Goal: Task Accomplishment & Management: Manage account settings

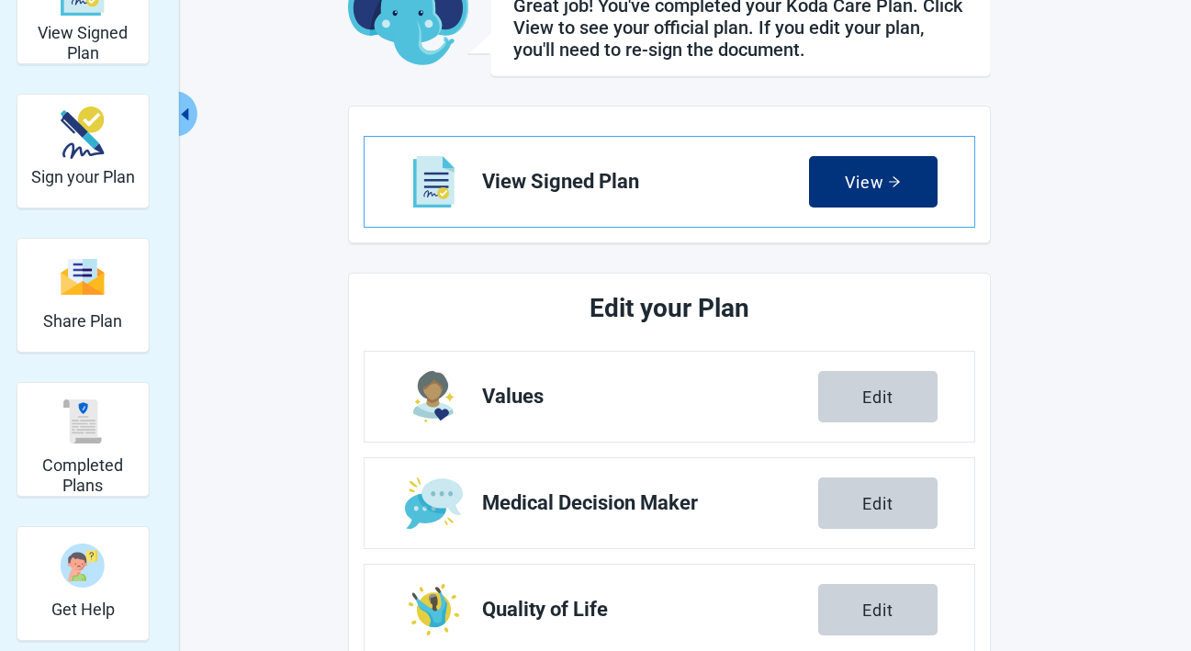
scroll to position [129, 0]
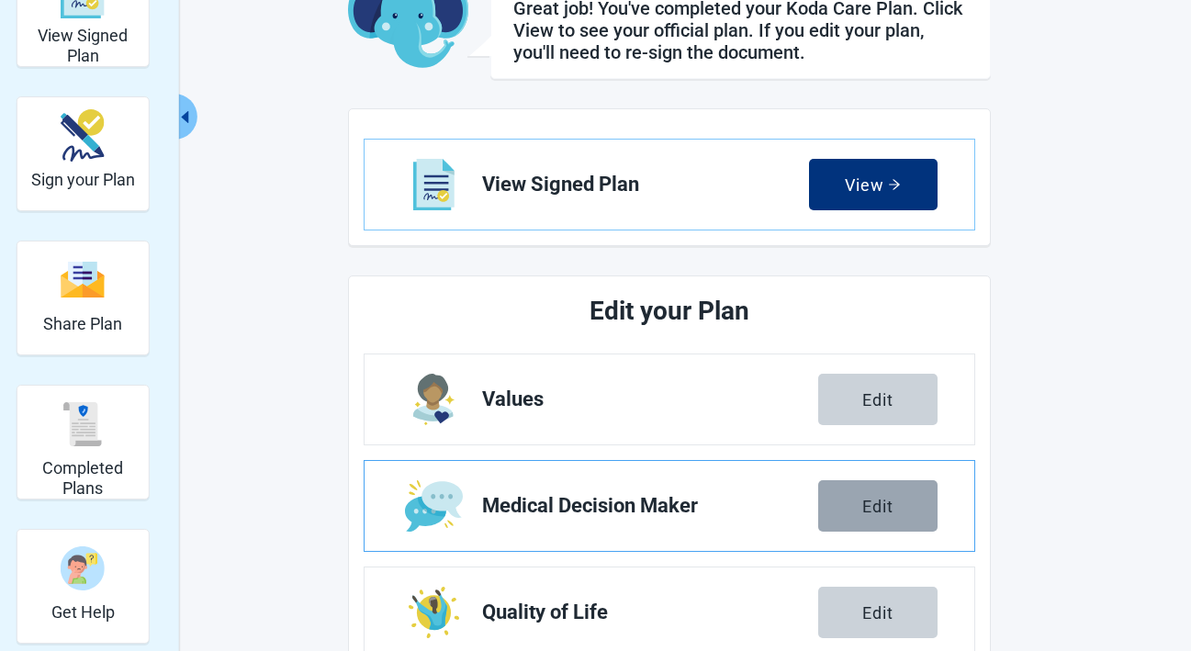
click at [876, 518] on button "Edit" at bounding box center [877, 505] width 119 height 51
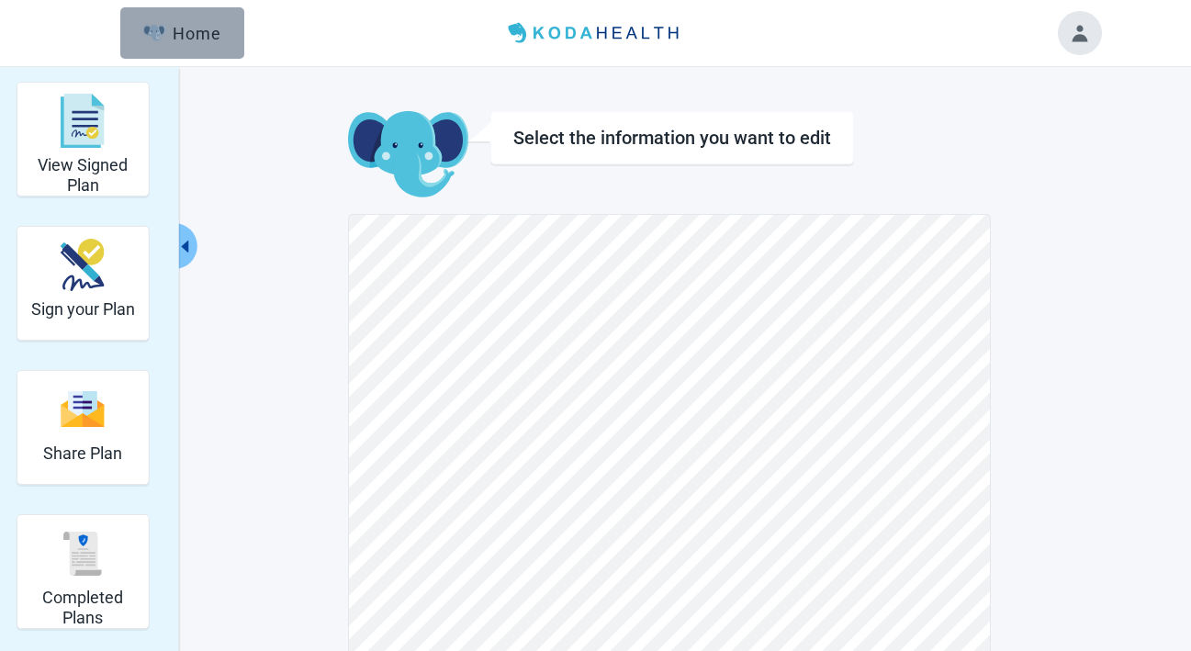
click at [188, 24] on div "Home" at bounding box center [182, 33] width 79 height 18
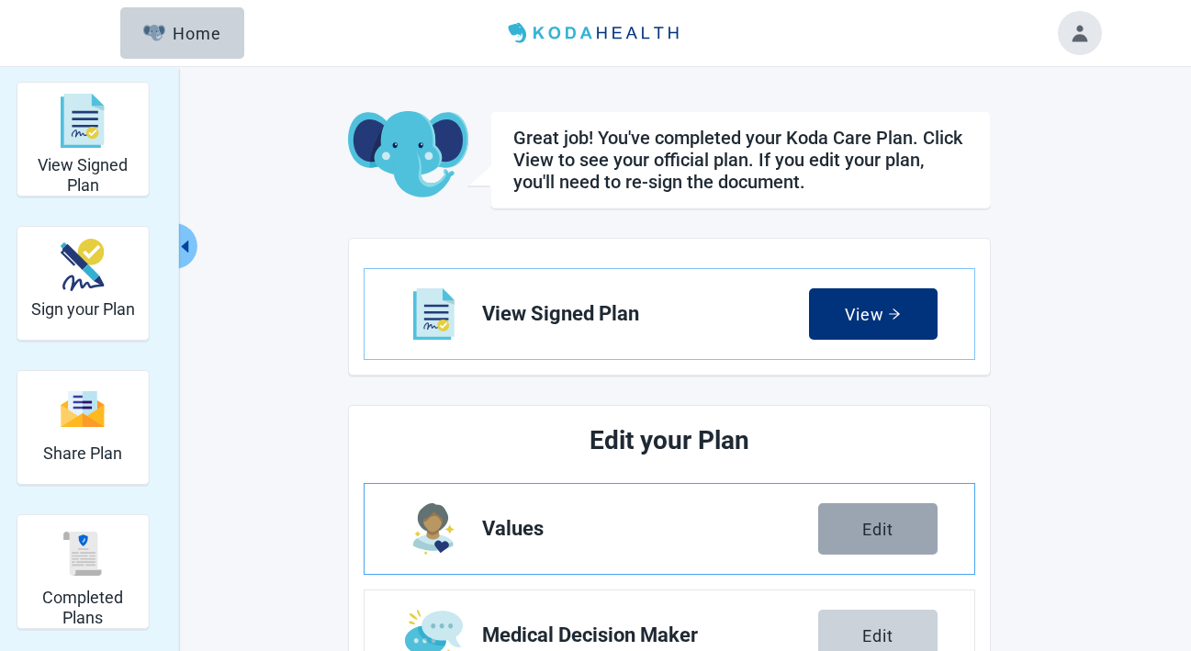
click at [908, 529] on button "Edit" at bounding box center [877, 528] width 119 height 51
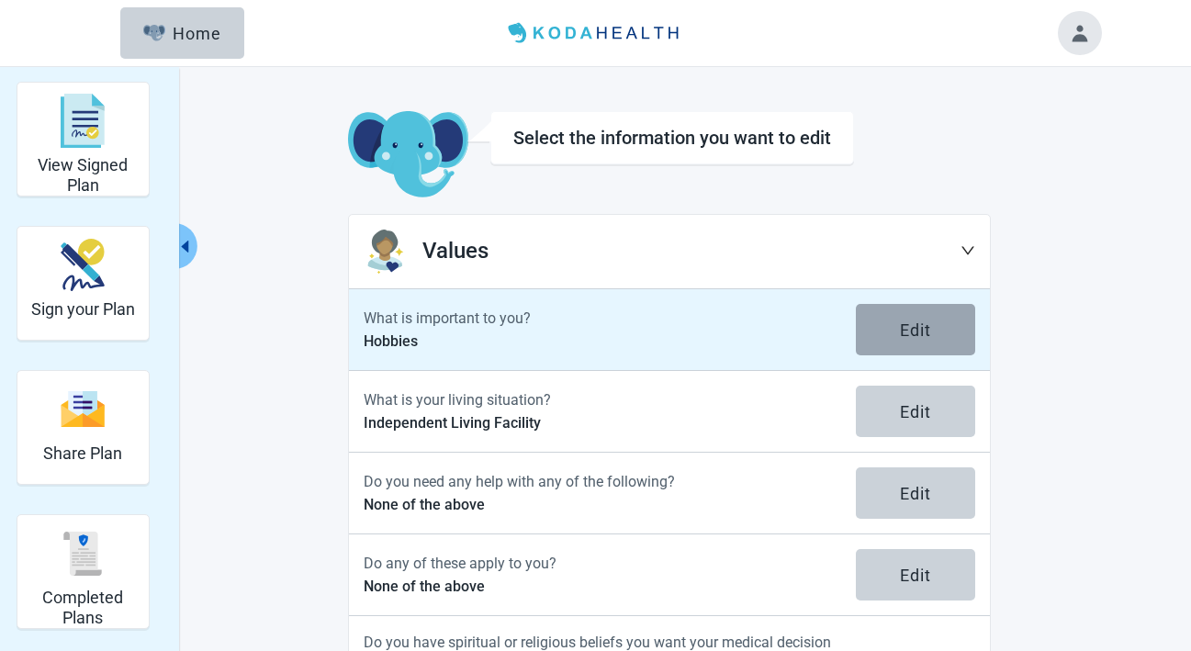
click at [896, 348] on button "Edit" at bounding box center [915, 329] width 119 height 51
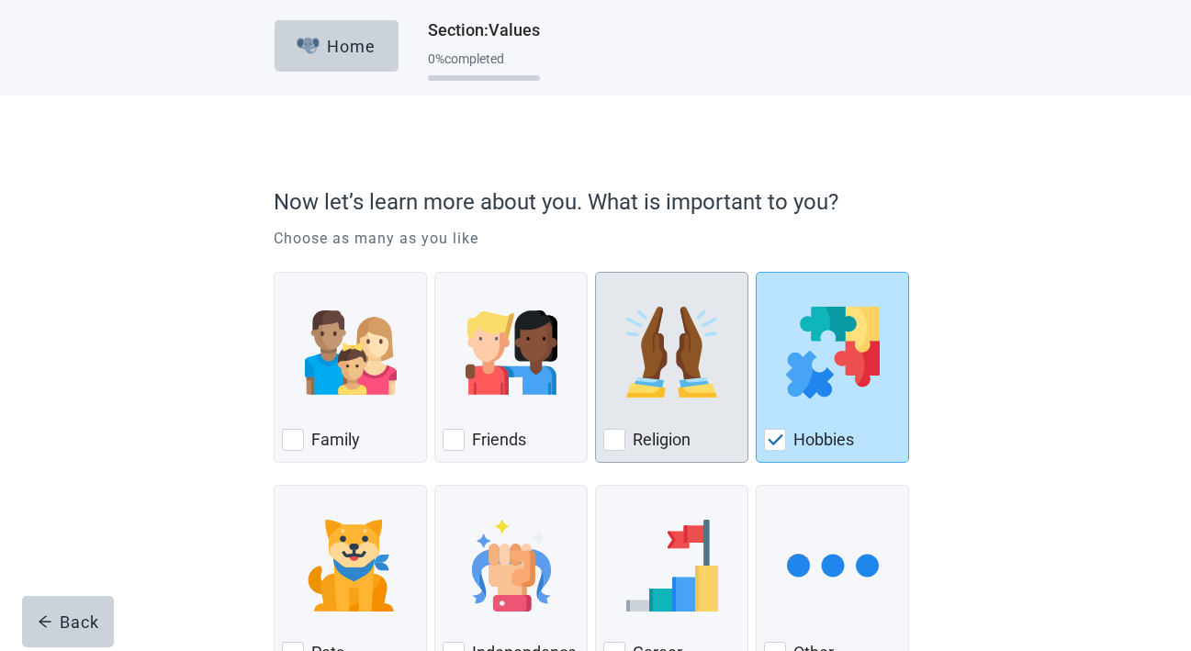
click at [618, 375] on div "Religion, checkbox, not checked" at bounding box center [671, 352] width 137 height 145
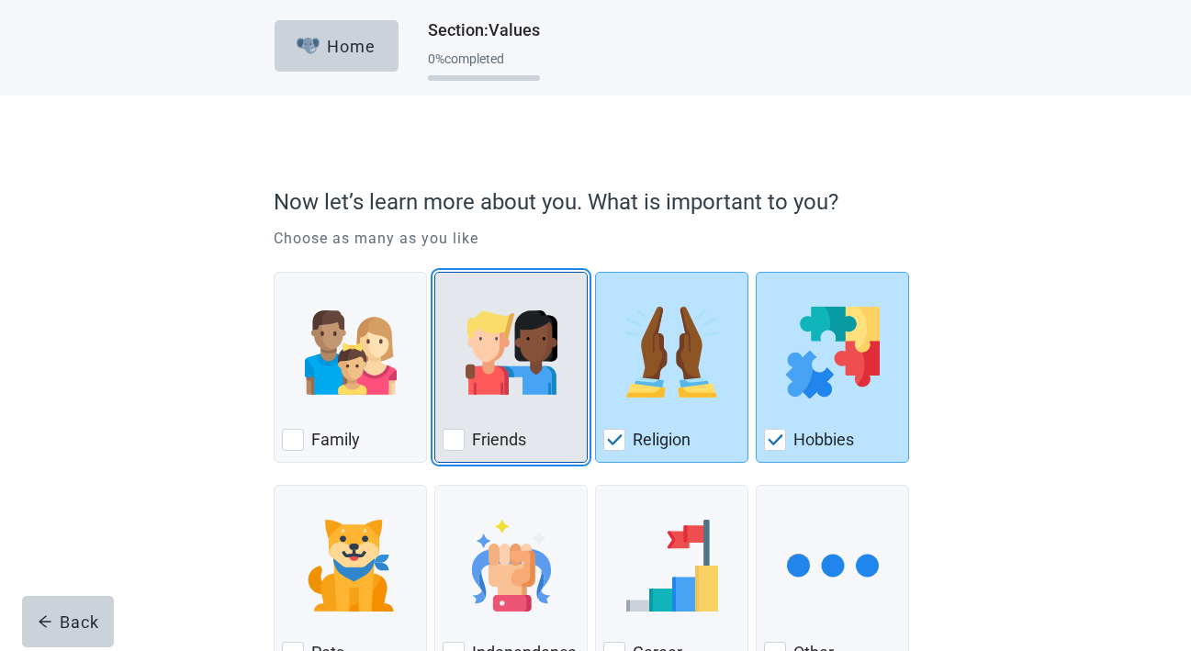
click at [519, 391] on img "Friends, checkbox, not checked" at bounding box center [511, 353] width 92 height 92
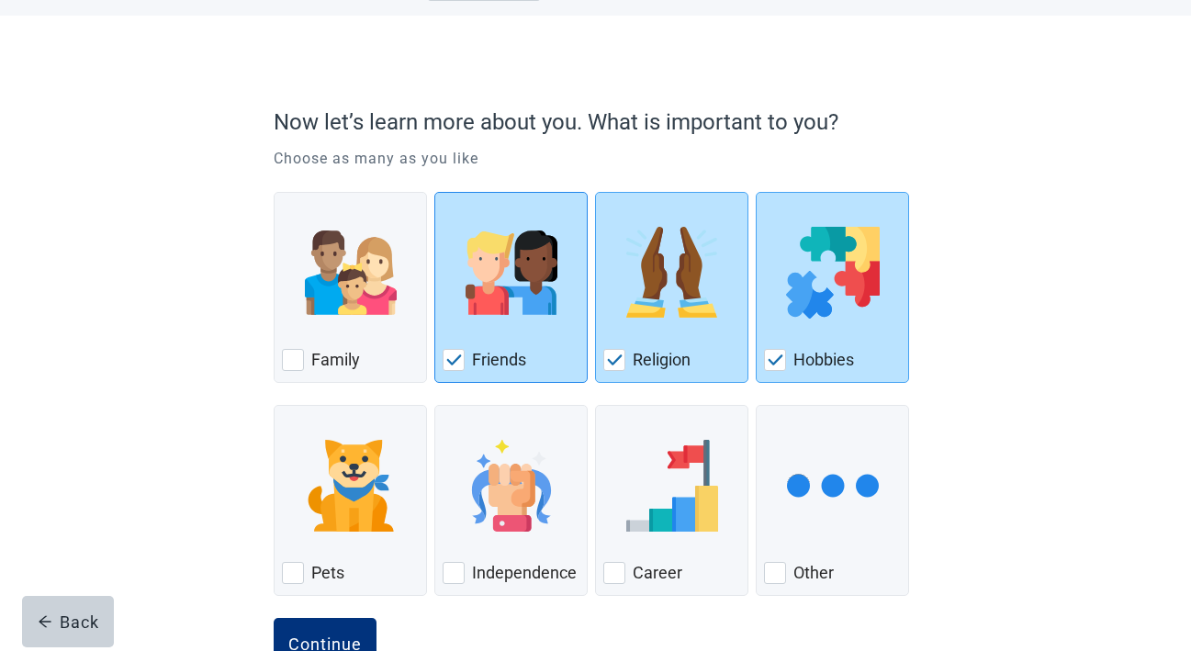
scroll to position [139, 0]
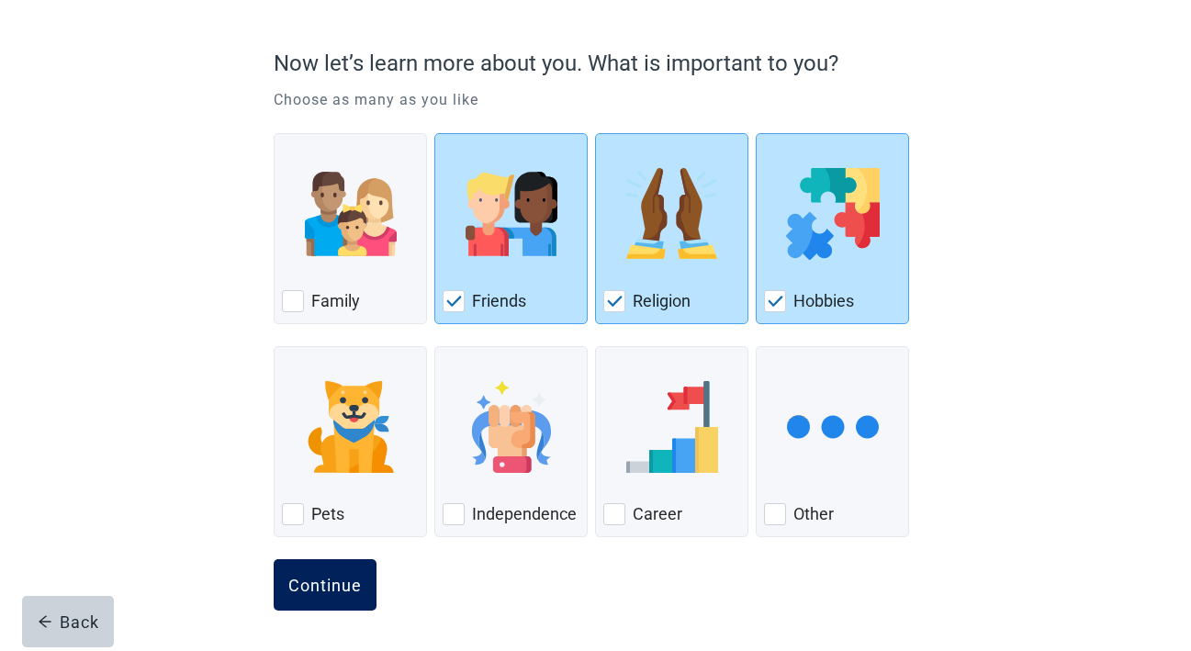
click at [336, 589] on div "Continue" at bounding box center [324, 585] width 73 height 18
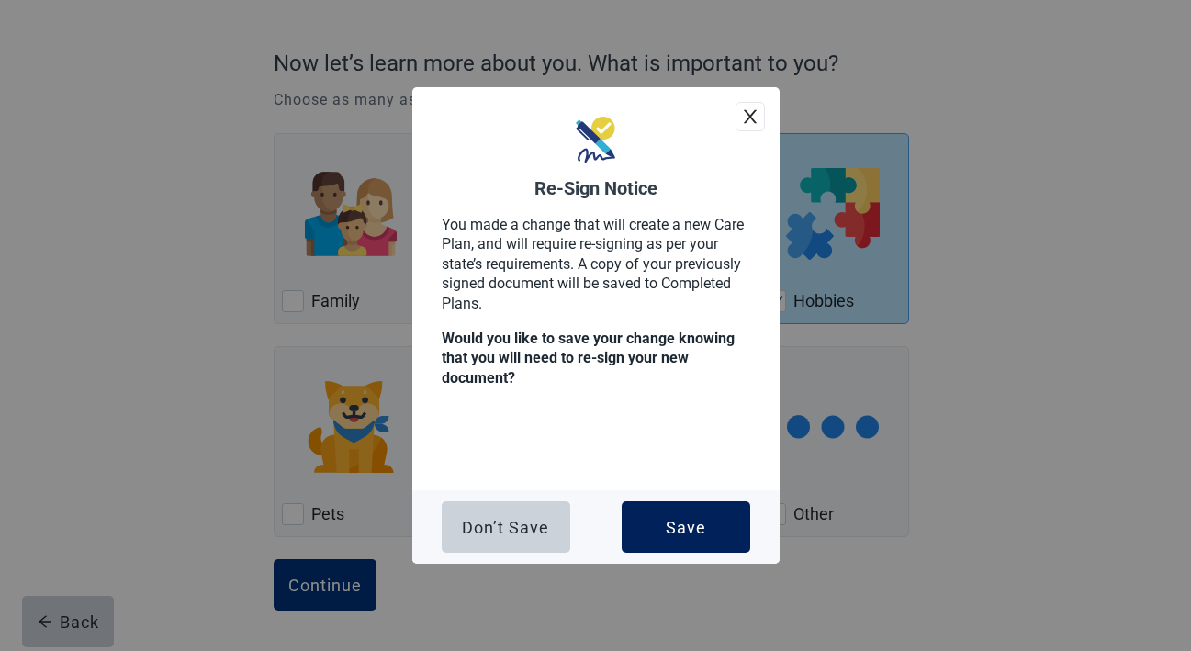
click at [645, 546] on button "Save" at bounding box center [686, 526] width 129 height 51
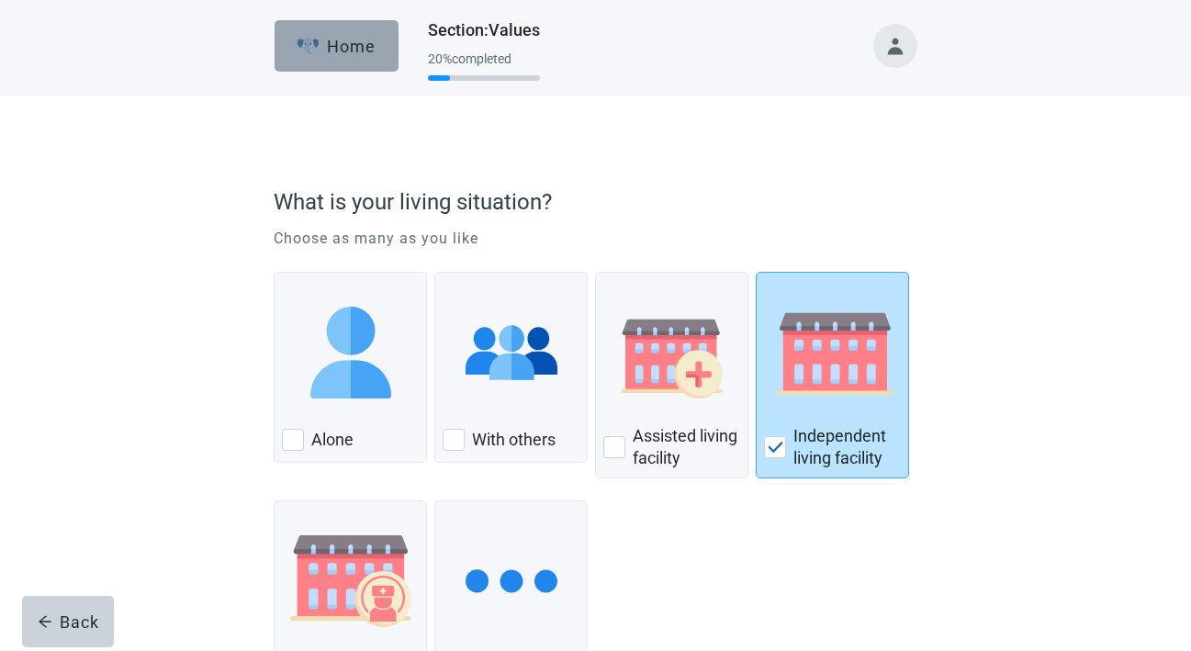
click at [353, 56] on button "Home" at bounding box center [337, 45] width 124 height 51
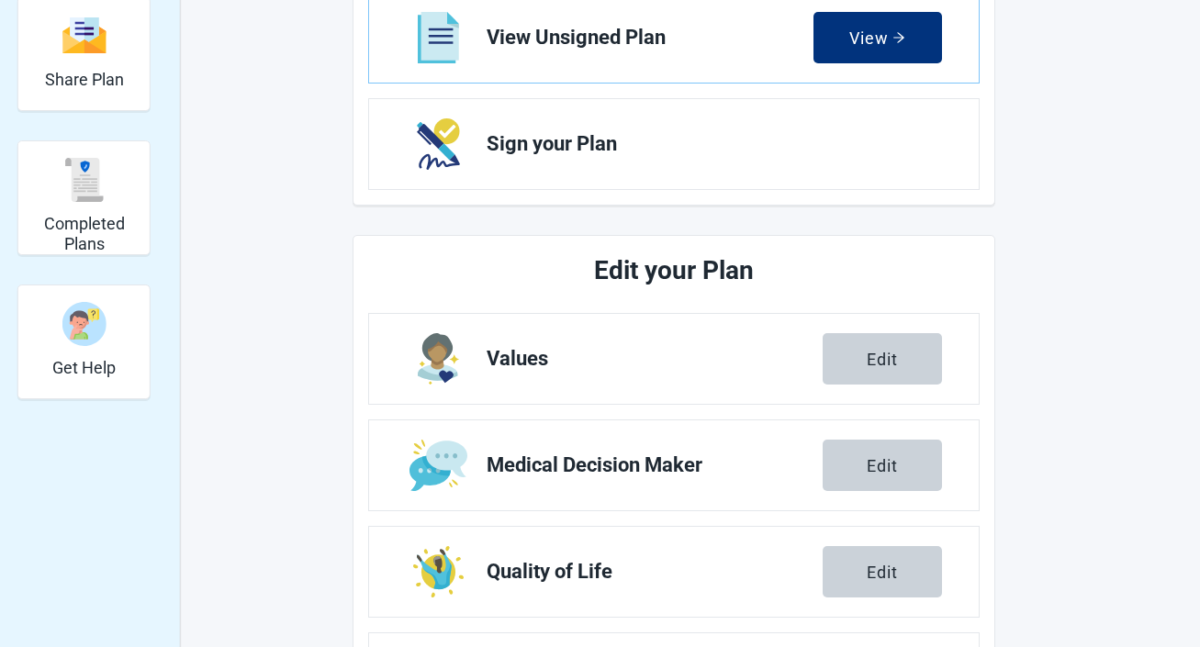
scroll to position [455, 0]
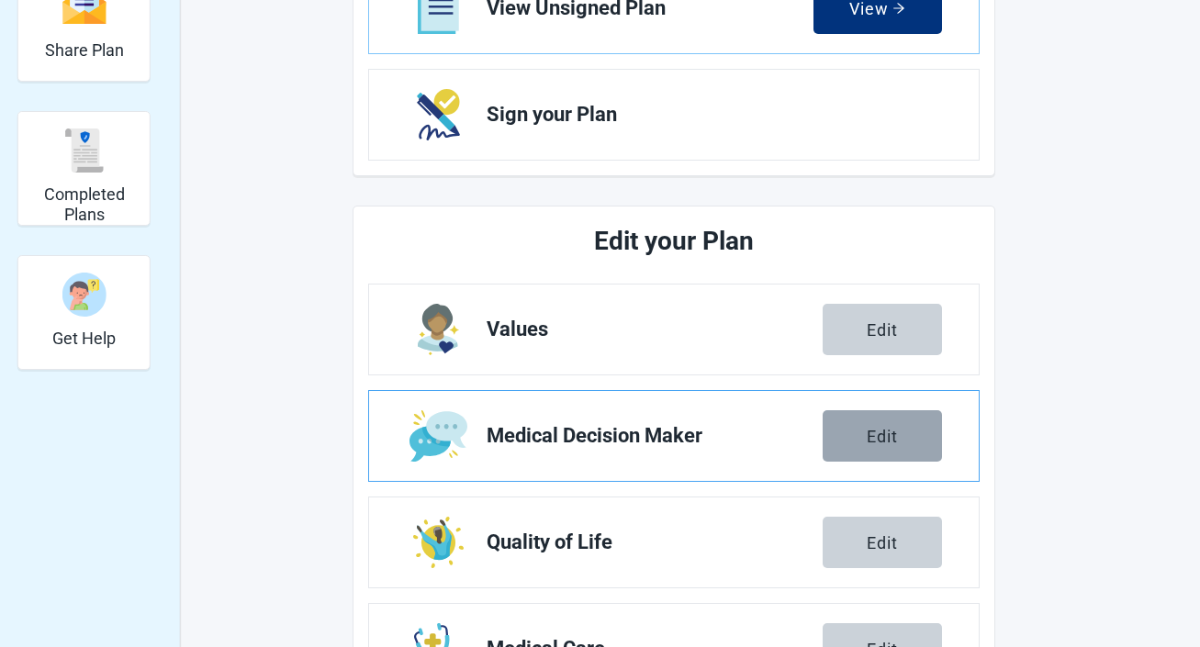
click at [900, 438] on button "Edit" at bounding box center [882, 435] width 119 height 51
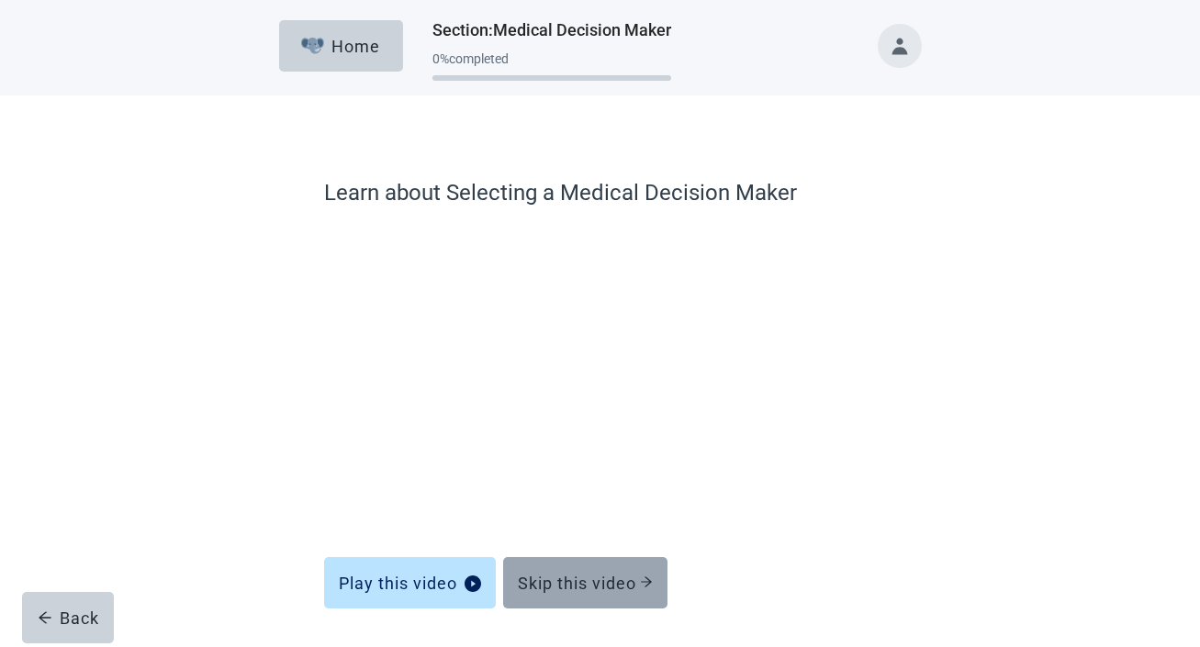
click at [646, 586] on icon "arrow-right" at bounding box center [646, 582] width 13 height 13
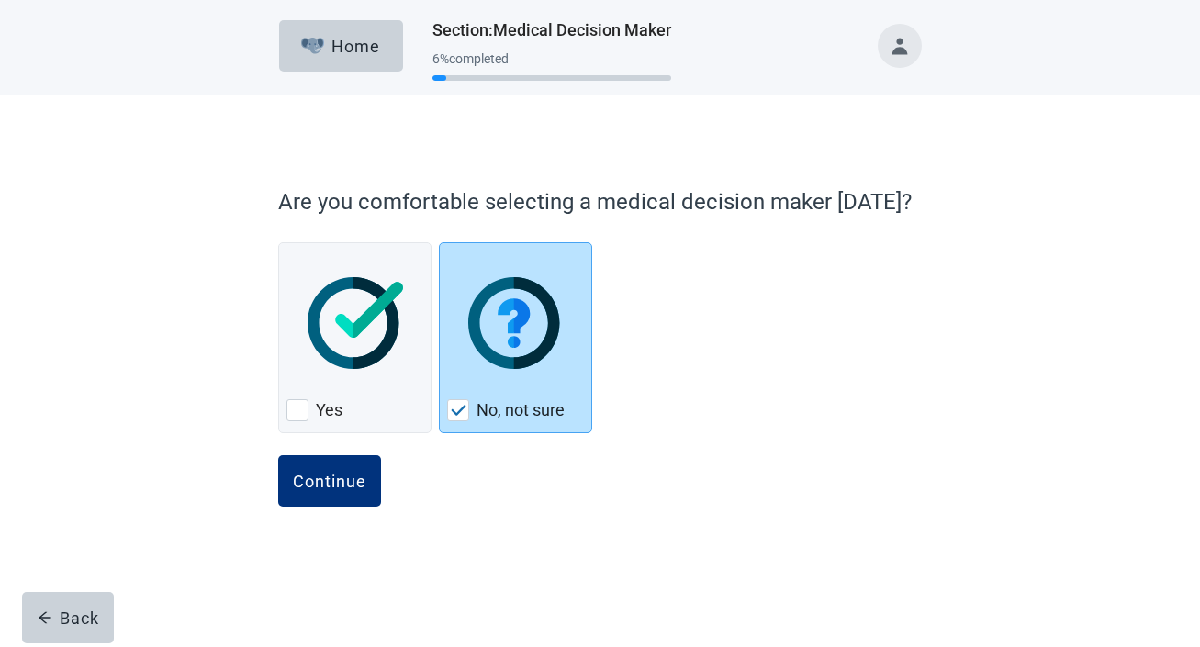
click at [646, 547] on div "Continue" at bounding box center [599, 501] width 643 height 92
click at [318, 506] on button "Continue" at bounding box center [329, 480] width 103 height 51
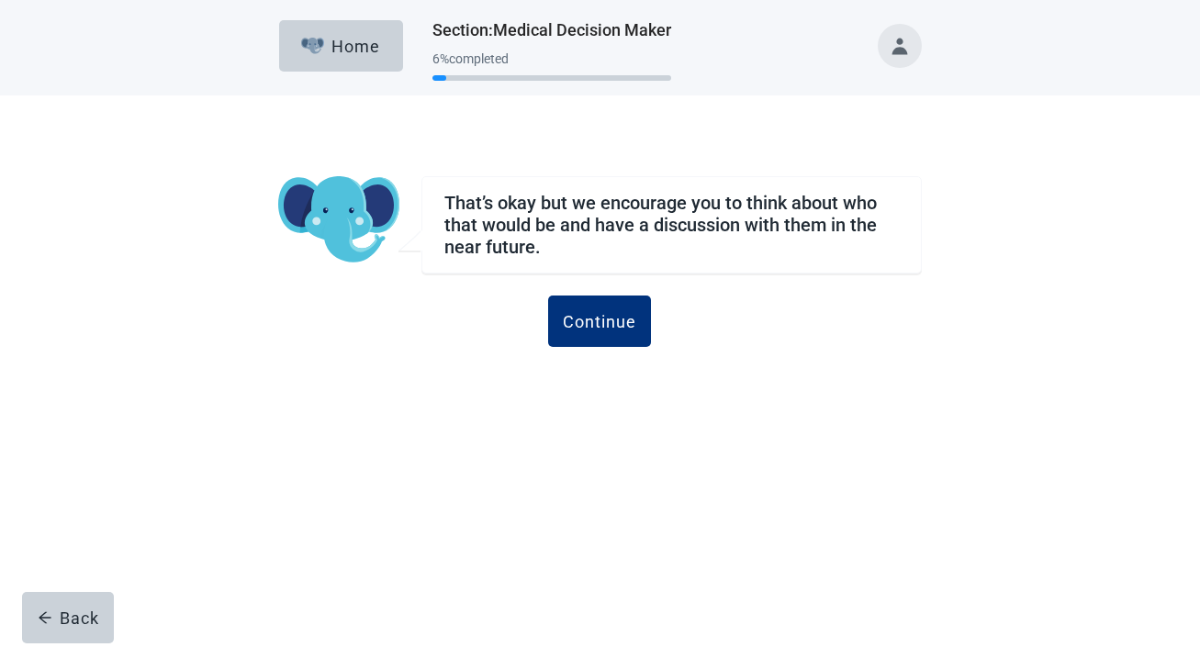
click at [324, 490] on div "Home Section : Medical Decision Maker 6 % completed That’s okay but we encourag…" at bounding box center [600, 323] width 1200 height 647
click at [616, 320] on div "Continue" at bounding box center [599, 321] width 73 height 18
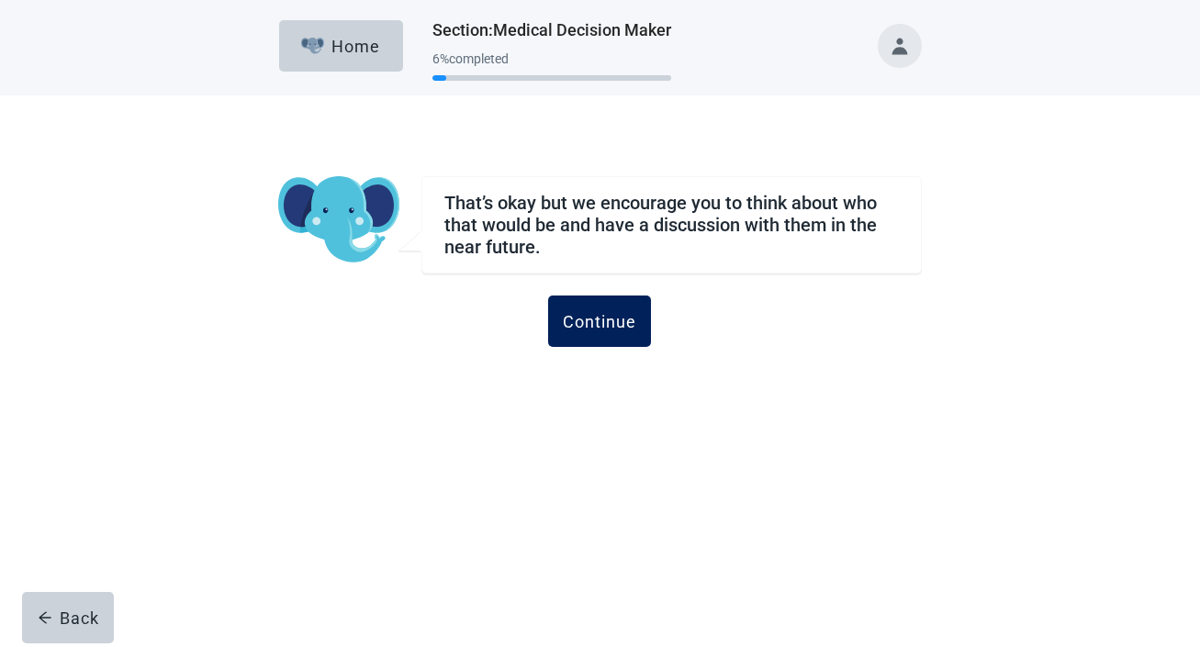
click at [616, 320] on div "Continue" at bounding box center [599, 321] width 73 height 18
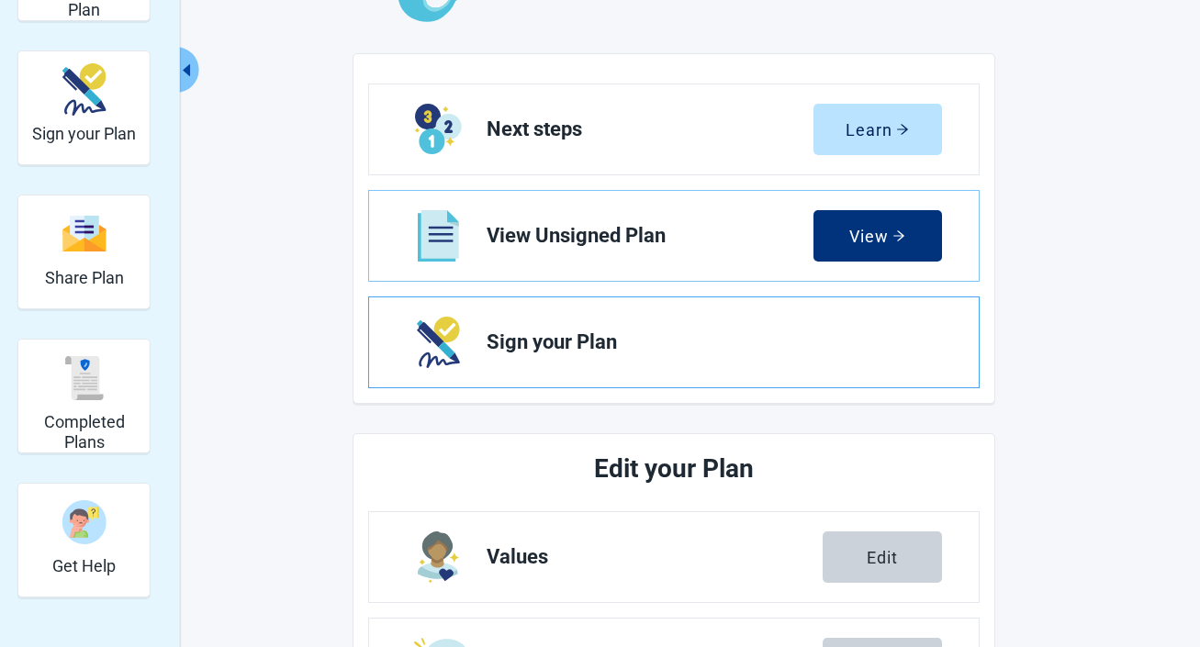
scroll to position [364, 0]
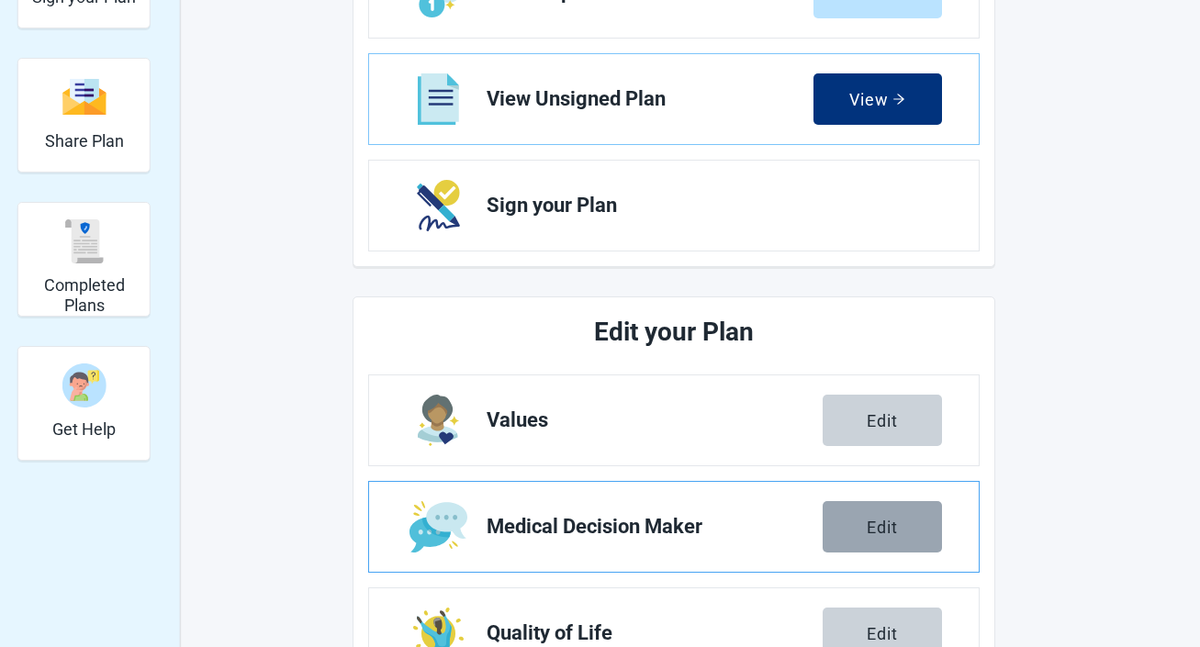
click at [890, 530] on div "Edit" at bounding box center [882, 527] width 31 height 18
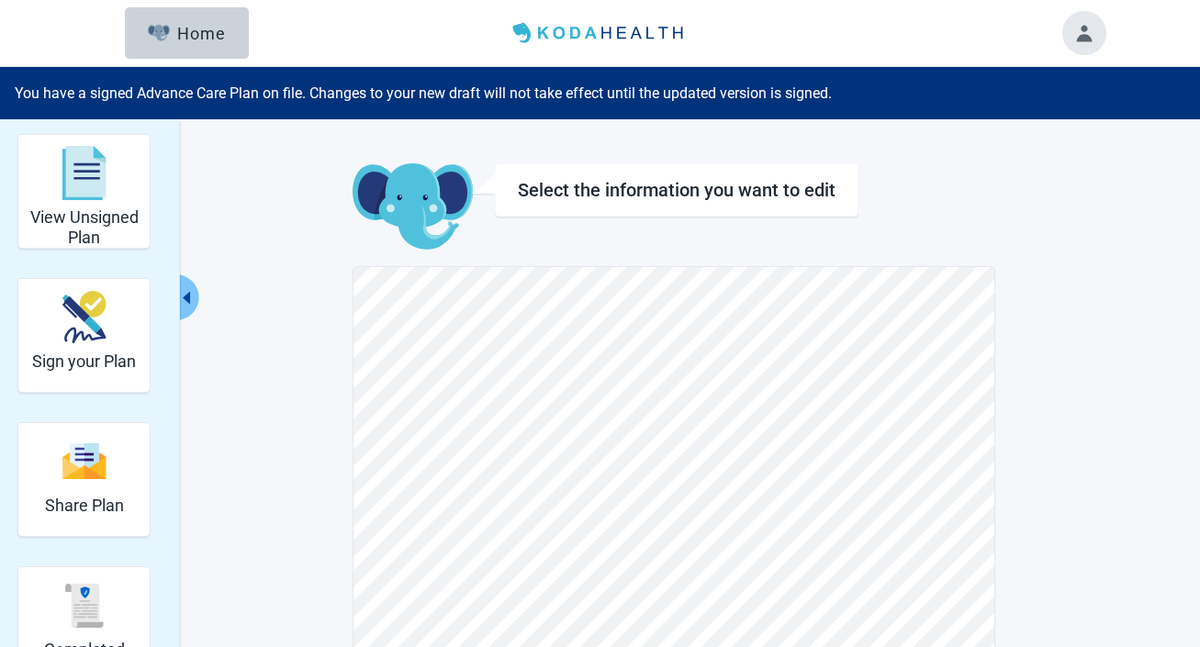
scroll to position [77, 0]
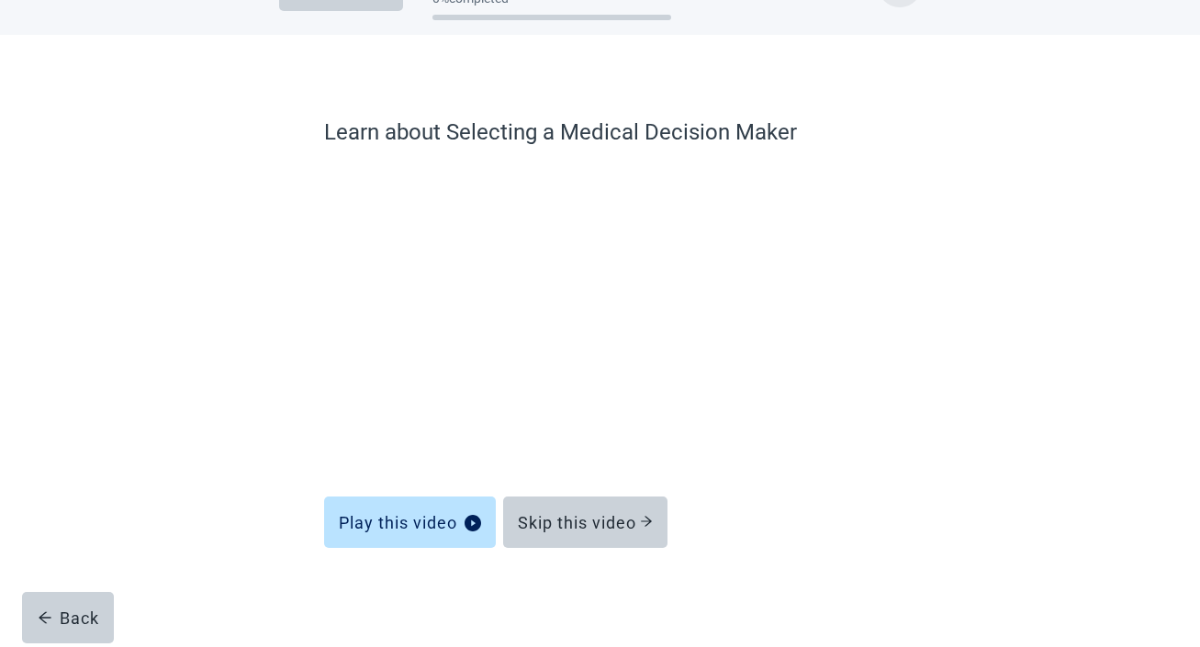
scroll to position [61, 0]
click at [616, 527] on div "Skip this video" at bounding box center [585, 522] width 135 height 18
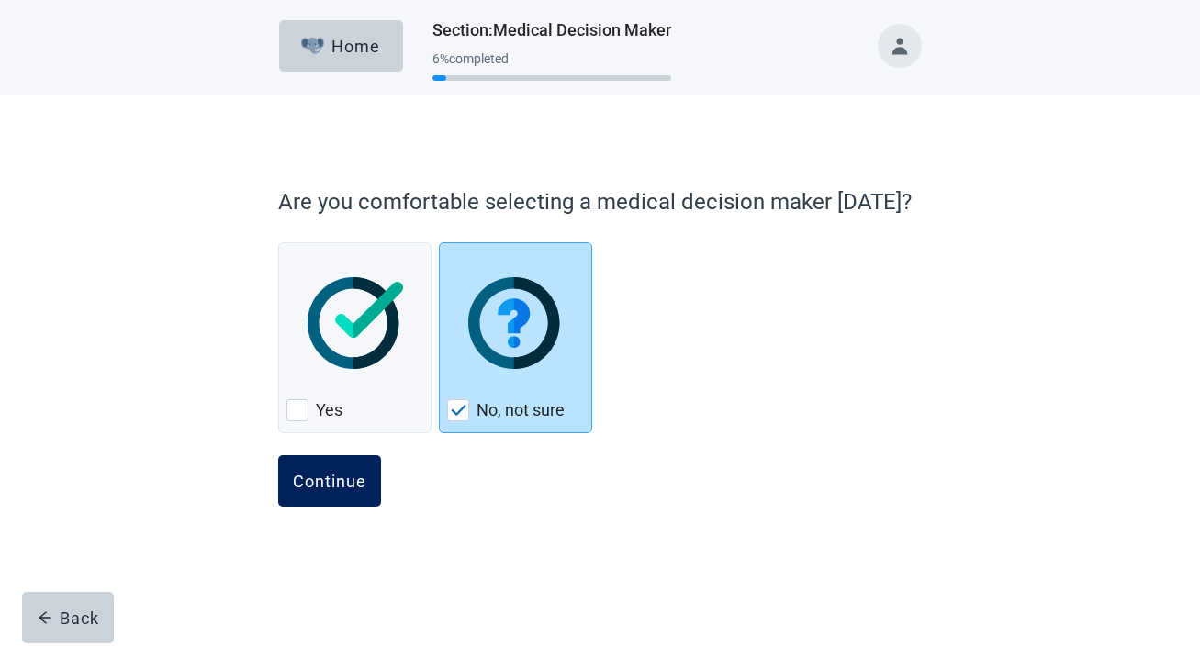
click at [313, 488] on div "Continue" at bounding box center [329, 481] width 73 height 18
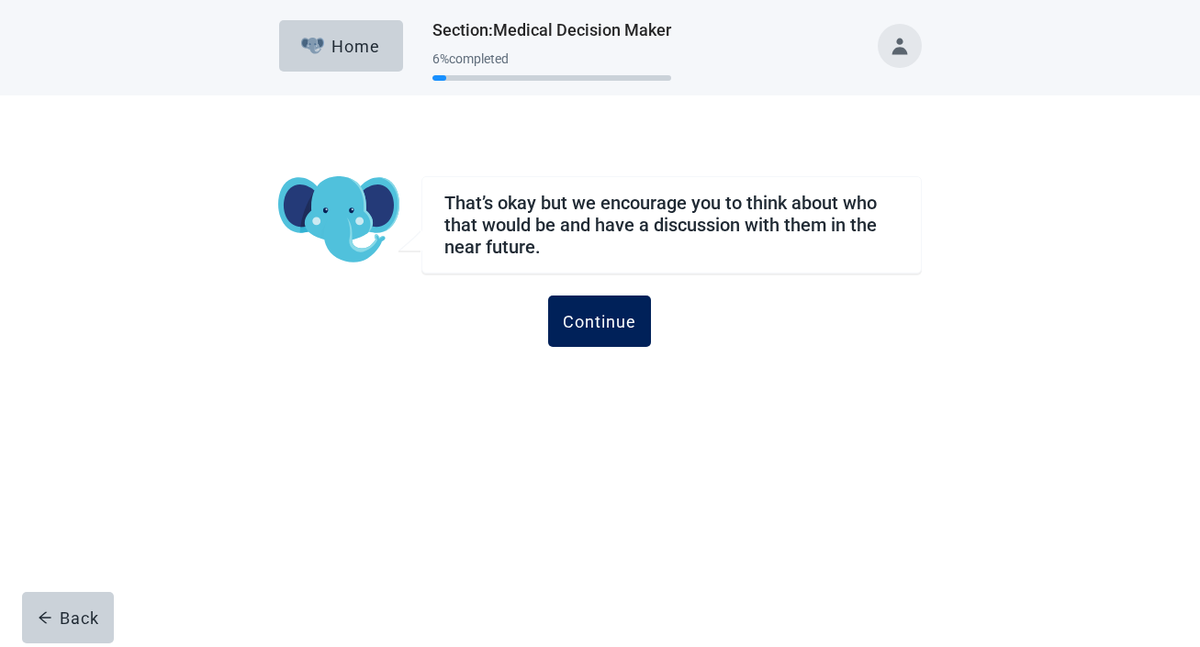
click at [602, 333] on button "Continue" at bounding box center [599, 321] width 103 height 51
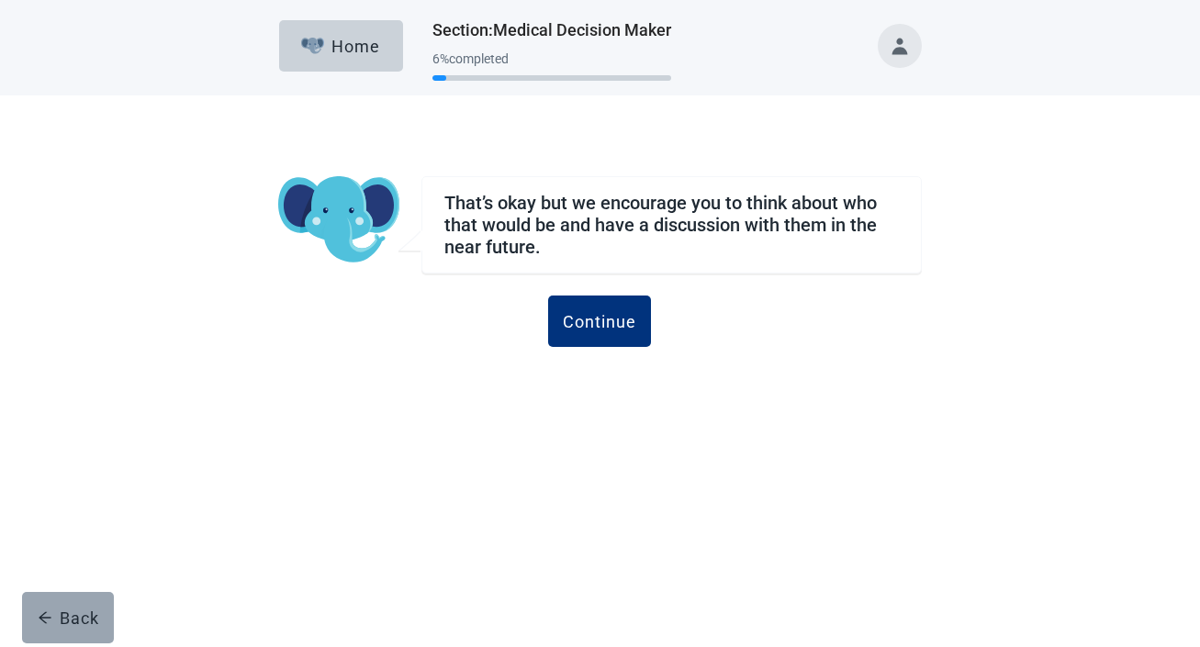
click at [91, 609] on div "Back" at bounding box center [69, 618] width 62 height 18
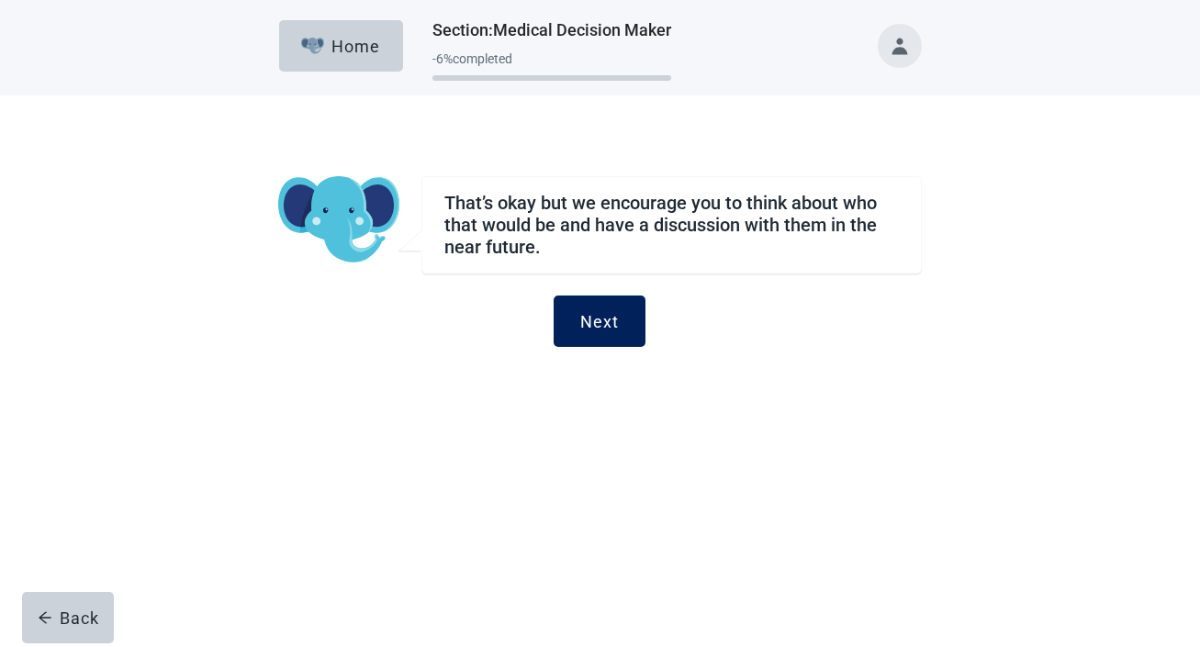
click at [600, 331] on button "Next" at bounding box center [600, 321] width 92 height 51
click at [603, 325] on div "Next" at bounding box center [599, 321] width 39 height 18
click at [606, 334] on button "Next" at bounding box center [600, 321] width 92 height 51
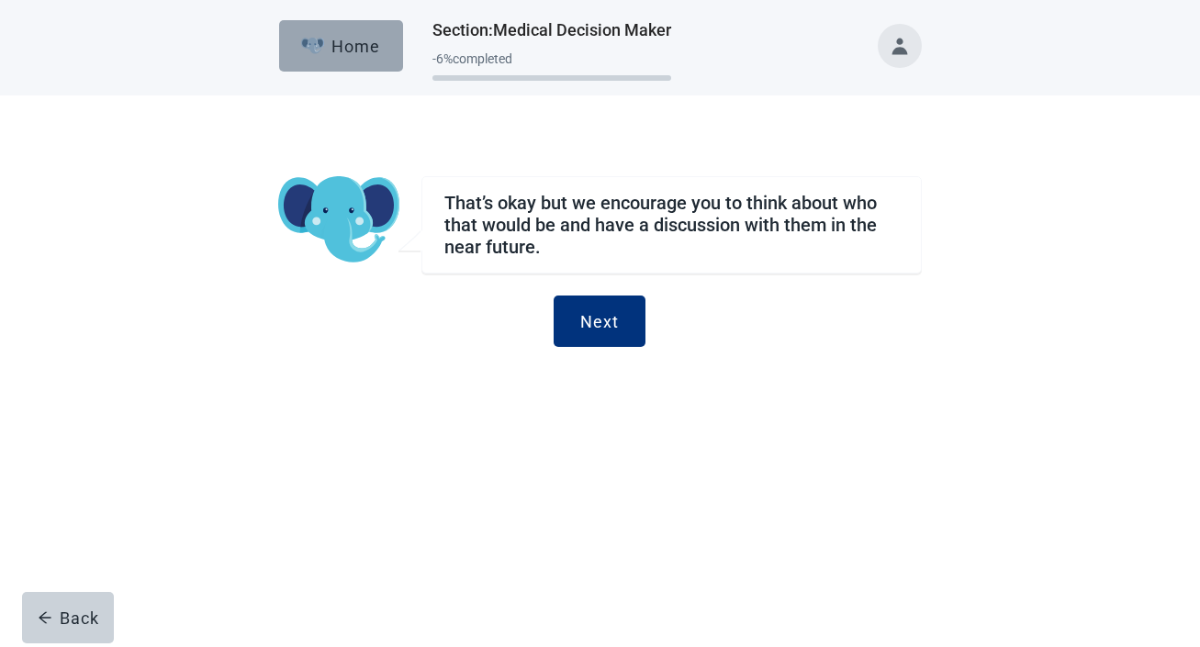
click at [364, 50] on div "Home" at bounding box center [340, 46] width 79 height 18
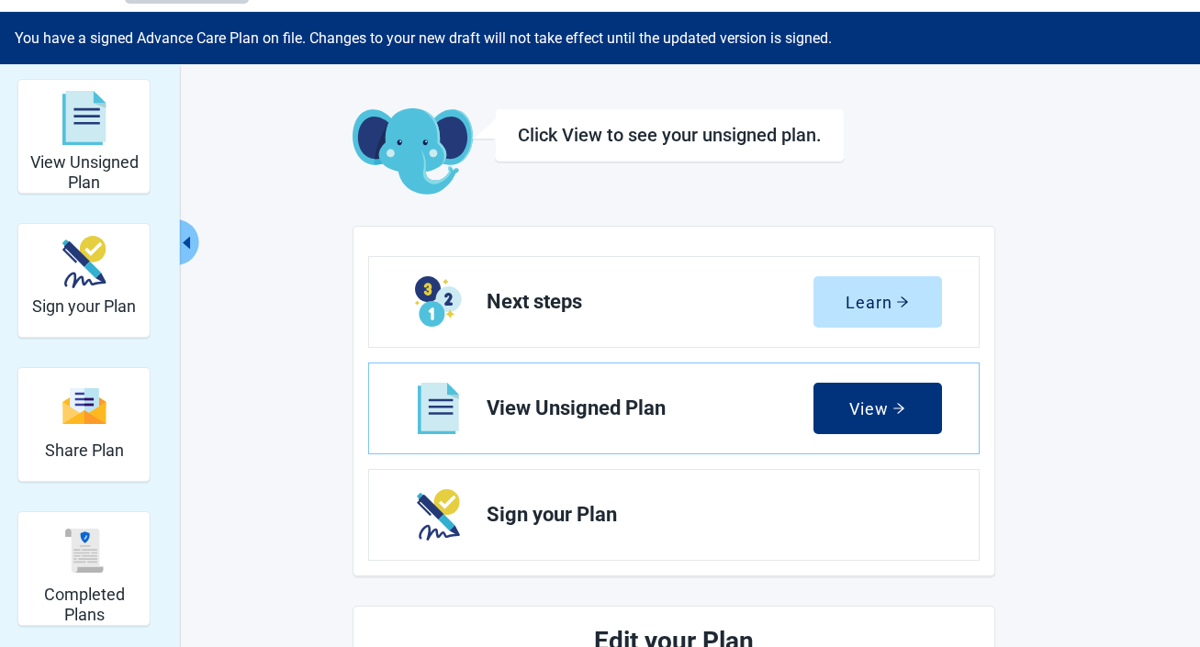
scroll to position [56, 0]
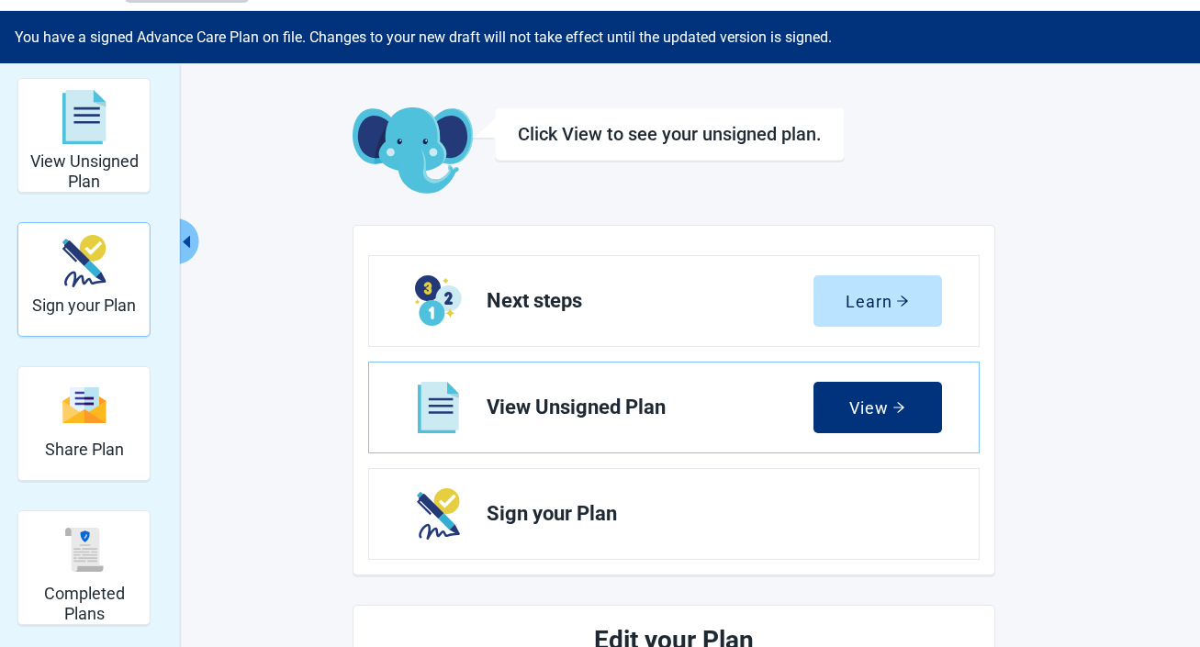
click at [82, 292] on div "Sign your Plan" at bounding box center [84, 261] width 104 height 69
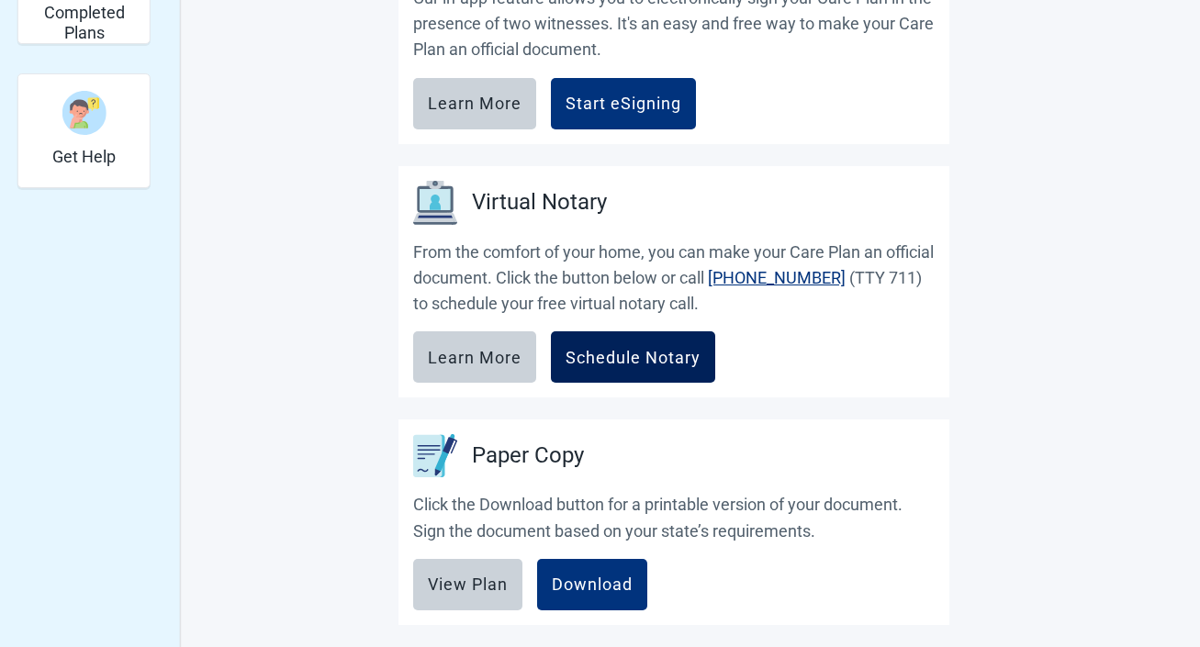
scroll to position [626, 0]
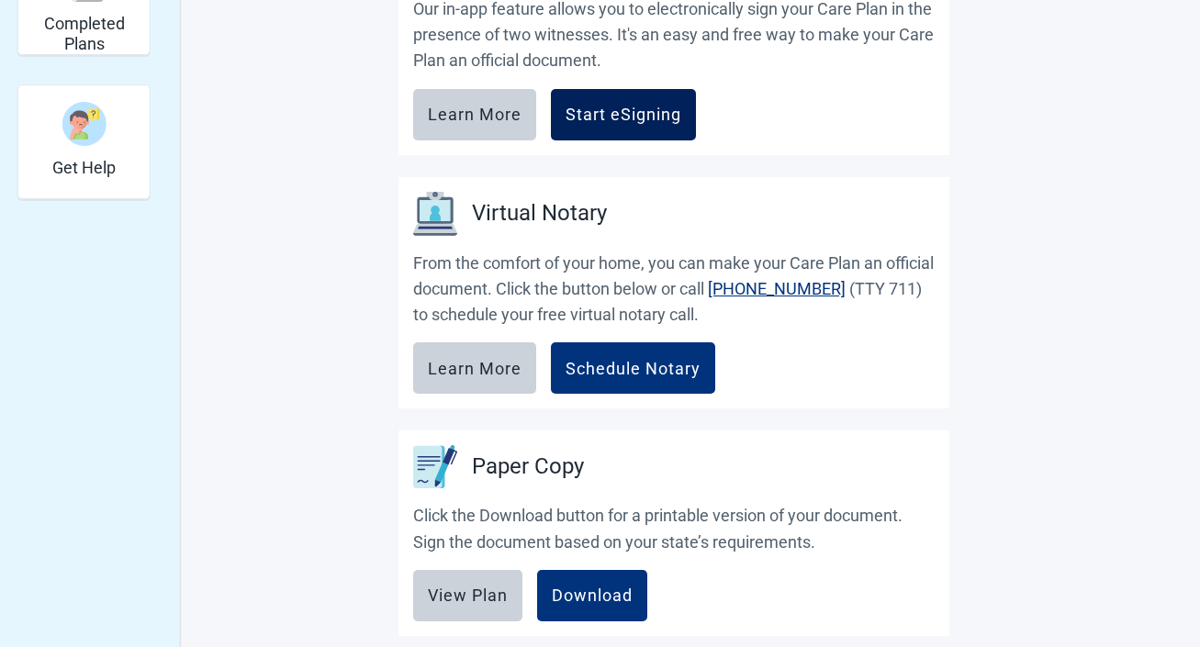
click at [639, 113] on div "Start eSigning" at bounding box center [624, 115] width 116 height 18
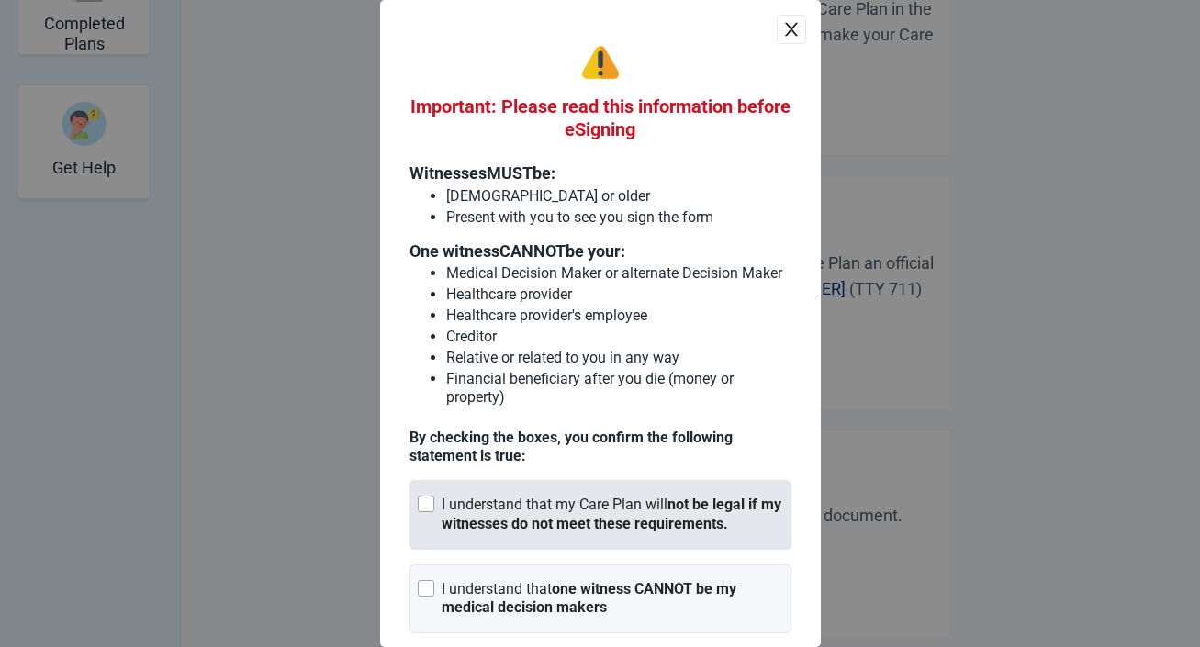
click at [670, 520] on strong "not be legal if my witnesses do not meet these requirements." at bounding box center [612, 514] width 340 height 37
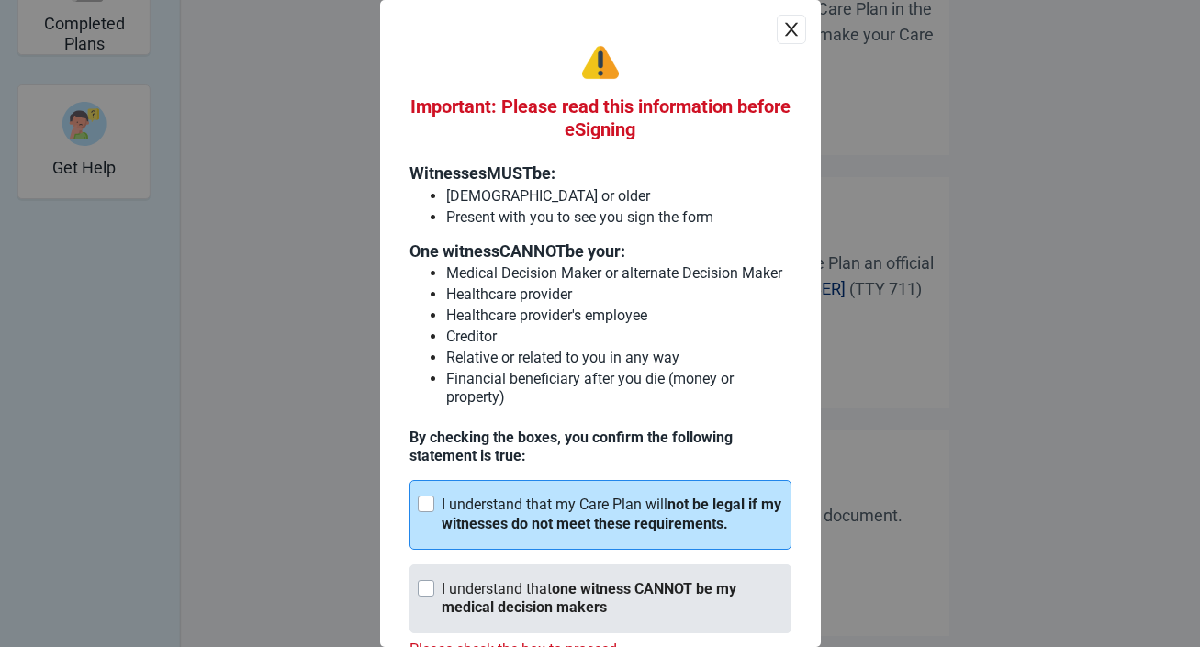
click at [674, 580] on strong "one witness CANNOT be my medical decision makers" at bounding box center [589, 598] width 295 height 37
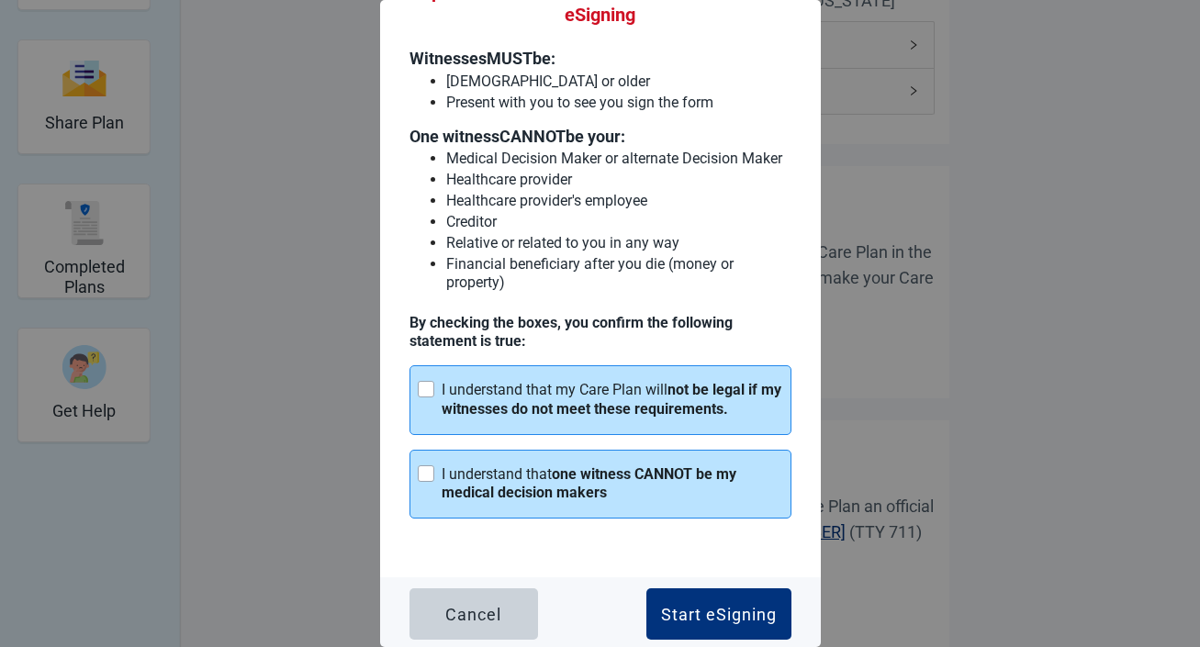
scroll to position [0, 0]
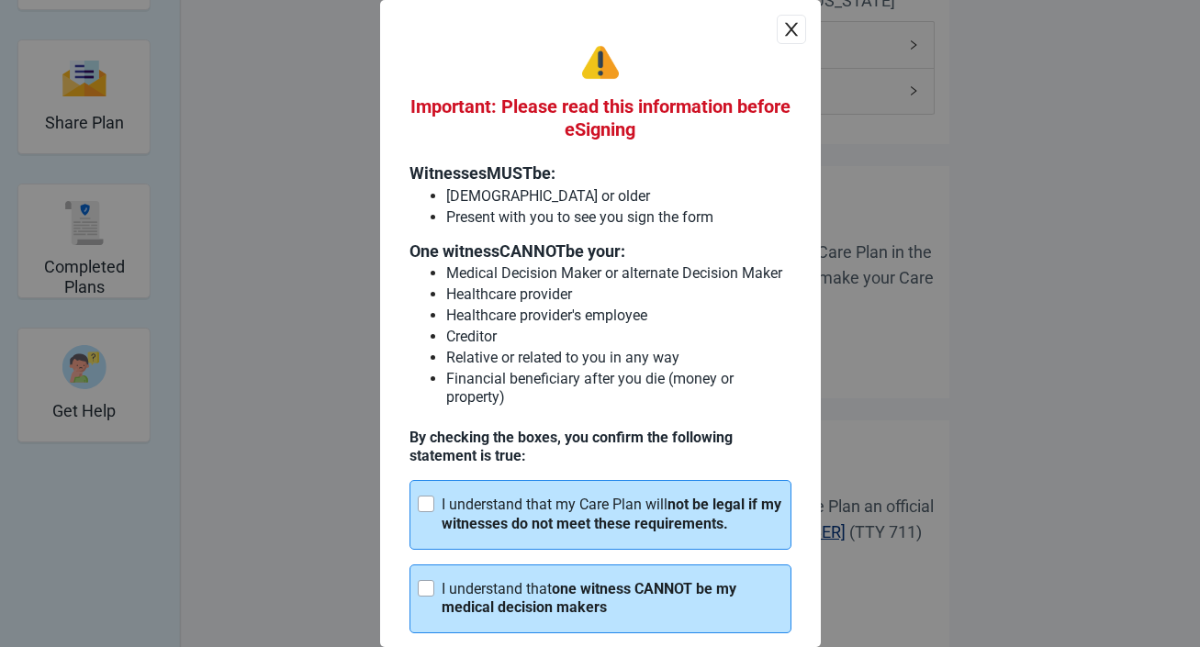
click at [786, 25] on icon "close" at bounding box center [790, 30] width 13 height 14
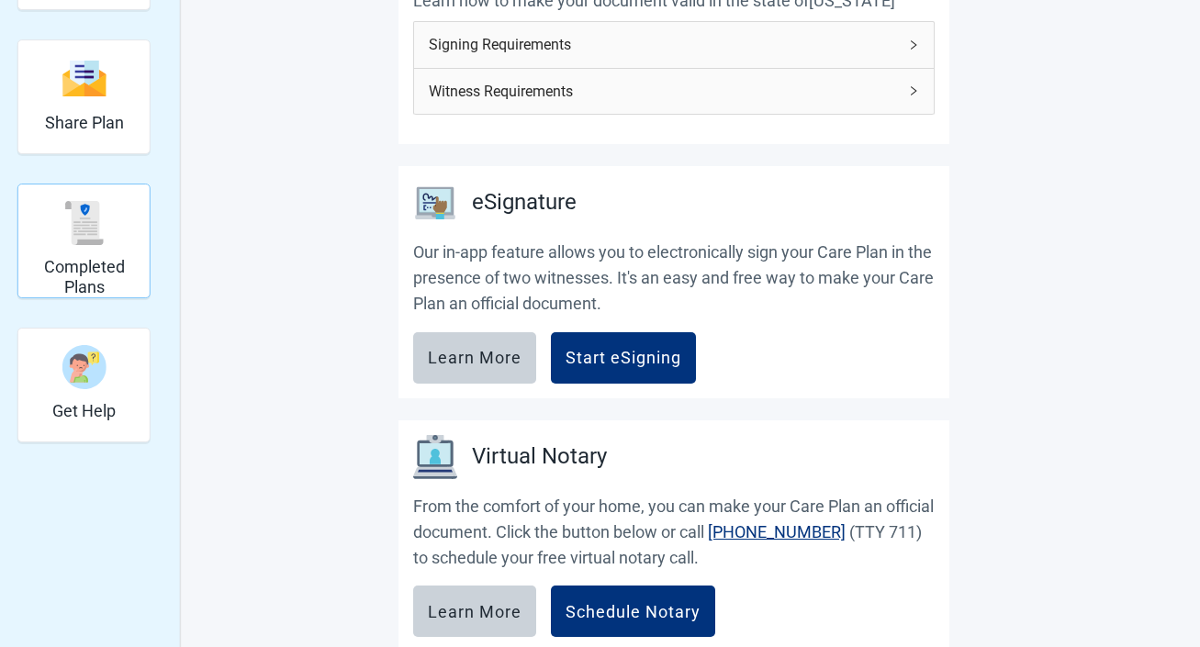
click at [77, 264] on h2 "Completed Plans" at bounding box center [84, 276] width 117 height 39
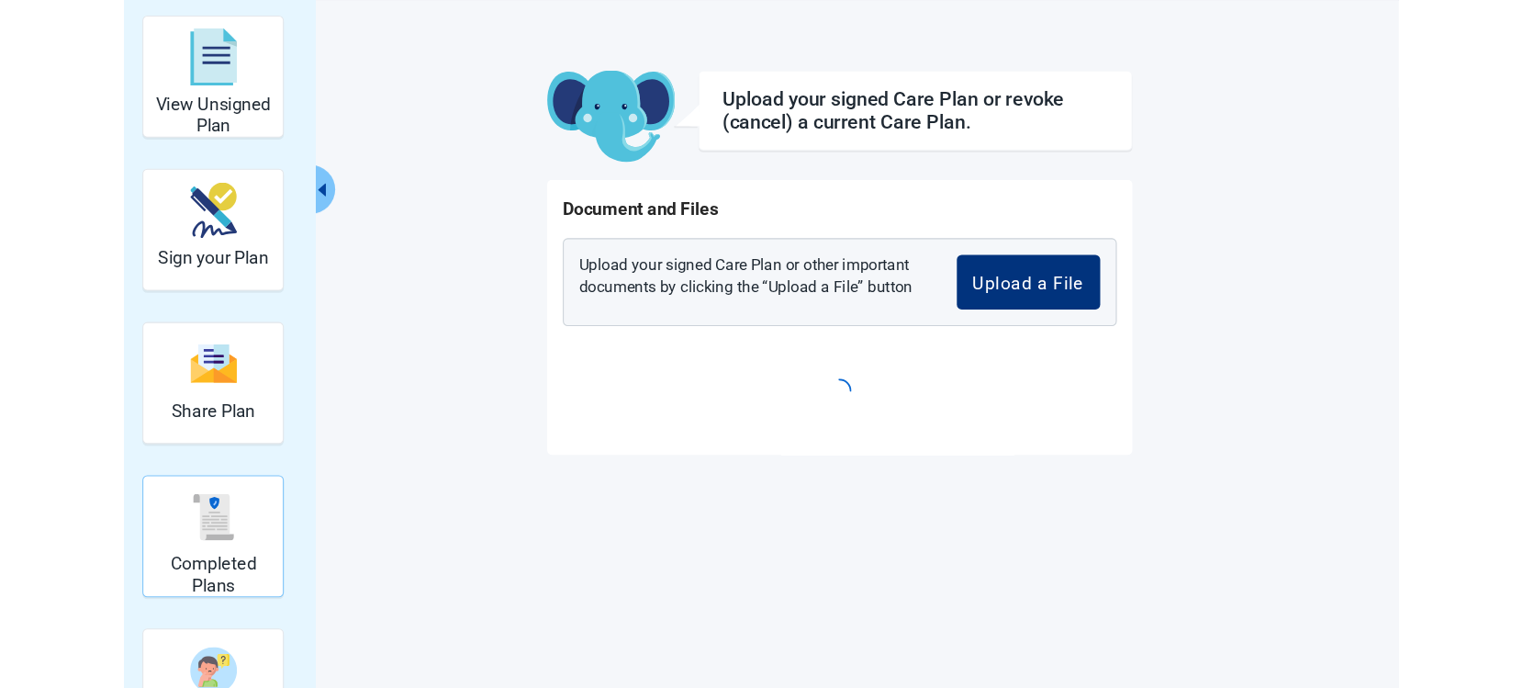
scroll to position [119, 0]
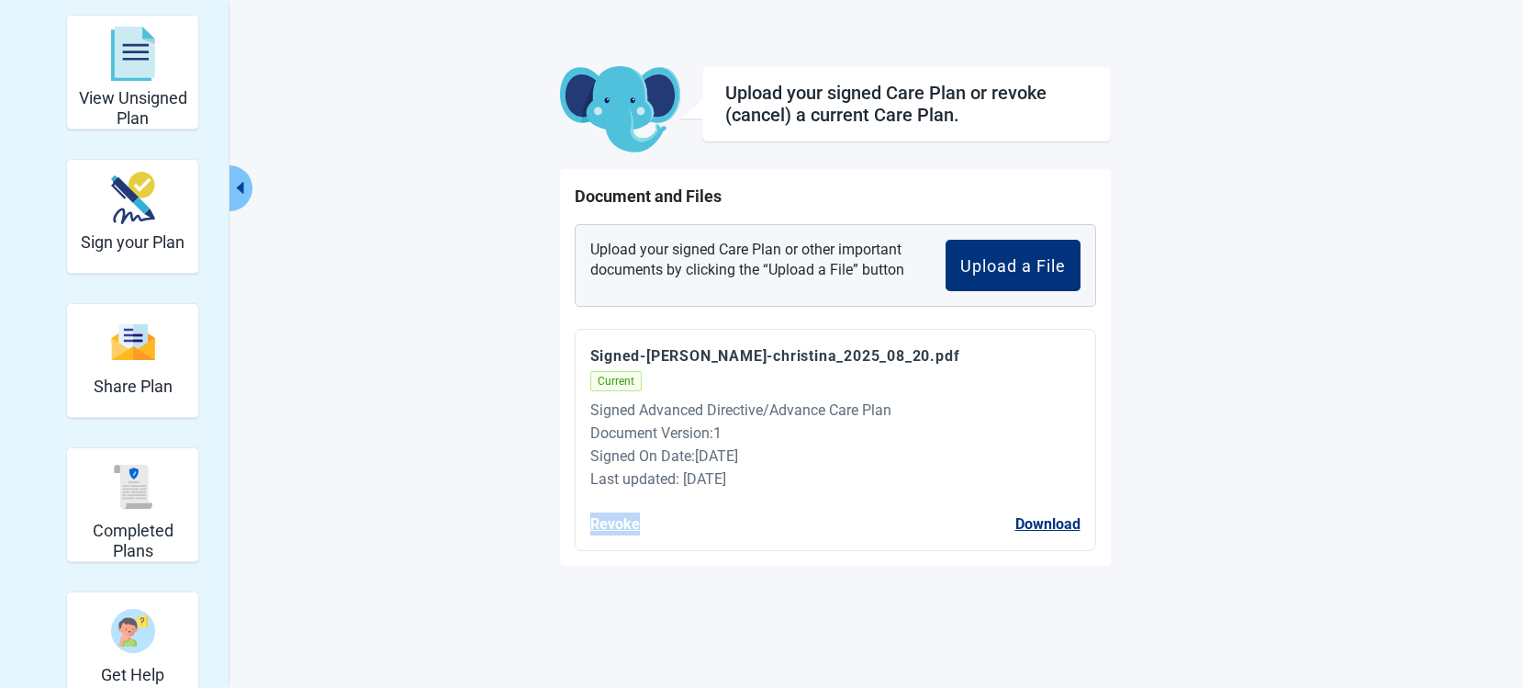
click at [1199, 424] on div "View Unsigned Plan Sign your Plan Share Plan Completed Plans Get Help Upload yo…" at bounding box center [761, 344] width 1523 height 688
click at [611, 528] on button "Revoke" at bounding box center [615, 523] width 50 height 23
